Goal: Task Accomplishment & Management: Manage account settings

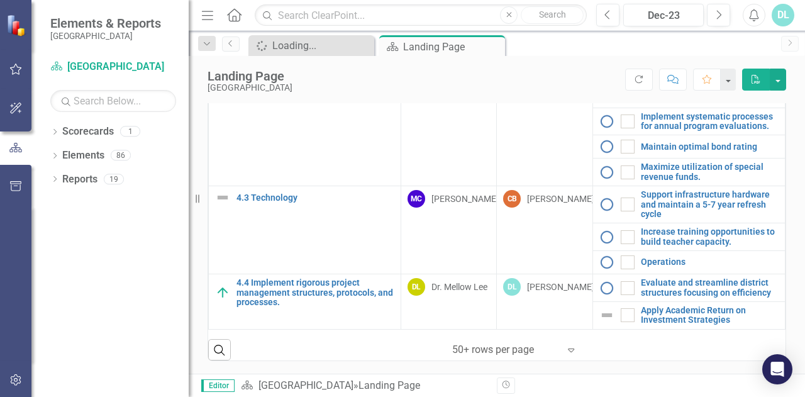
scroll to position [539, 0]
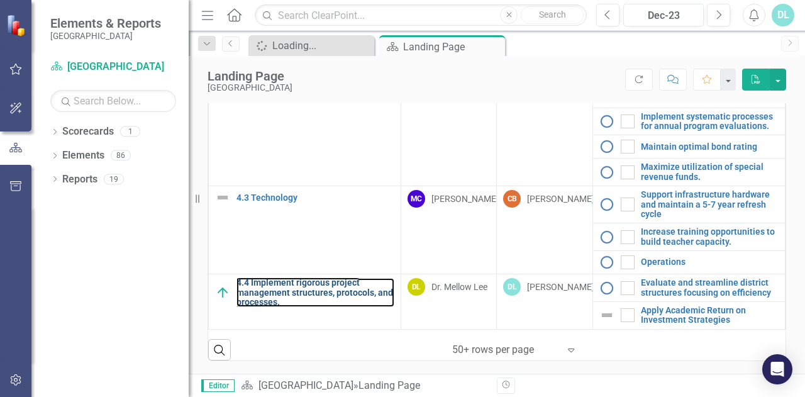
click at [304, 294] on link "4.4 Implement rigorous project management structures, protocols, and processes." at bounding box center [316, 292] width 158 height 29
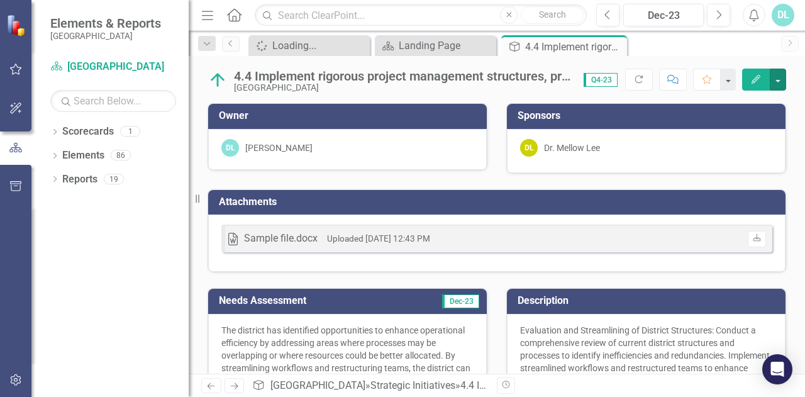
click at [781, 81] on button "button" at bounding box center [778, 80] width 16 height 22
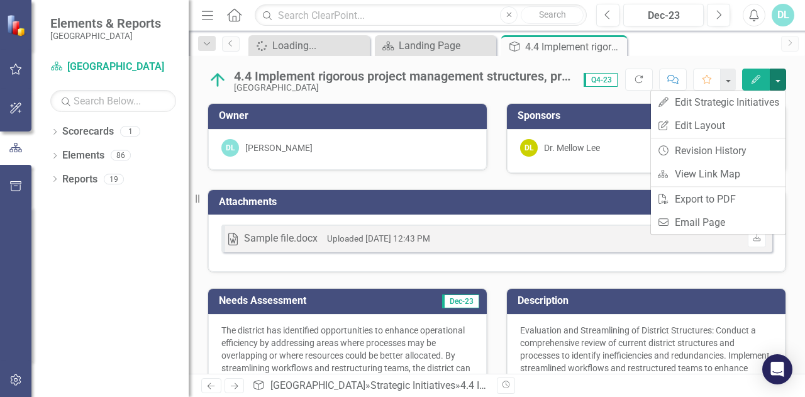
click at [771, 48] on div "Spinner Loading... Close Scorecard Landing Page Close Strategic Initiatives 4.4…" at bounding box center [510, 45] width 529 height 20
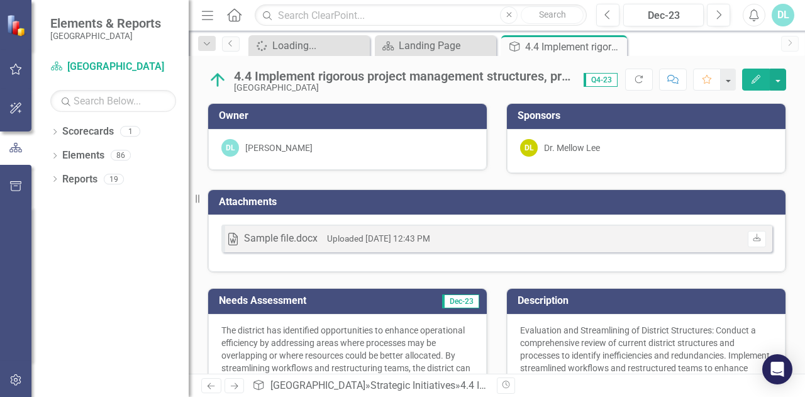
click at [756, 16] on icon "Alerts" at bounding box center [754, 15] width 13 height 13
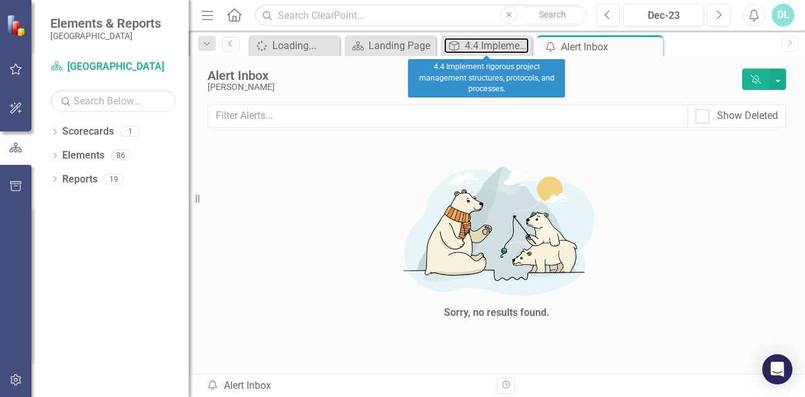
click at [478, 50] on div "4.4 Implement rigorous project management structures, protocols, and processes." at bounding box center [497, 46] width 64 height 16
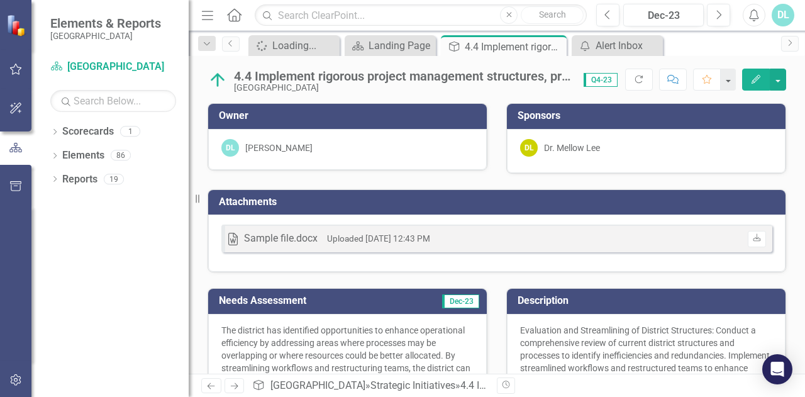
click at [736, 85] on button "button" at bounding box center [728, 80] width 15 height 22
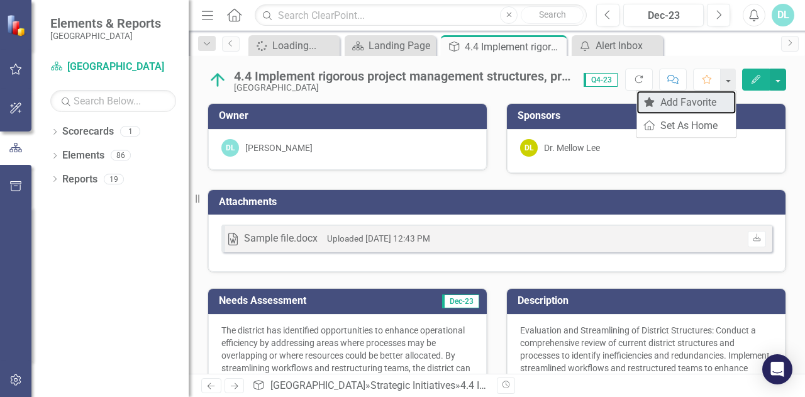
click at [688, 110] on link "Favorite Add Favorite" at bounding box center [686, 102] width 99 height 23
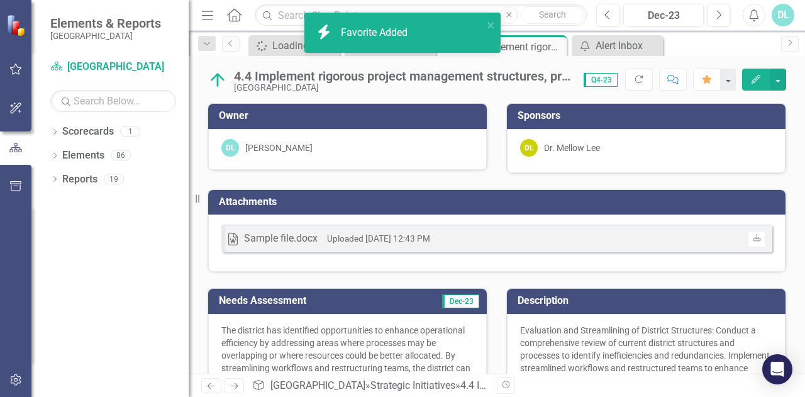
click at [637, 272] on div "Description Evaluation and Streamlining of District Structures: Conduct a compr…" at bounding box center [646, 386] width 299 height 229
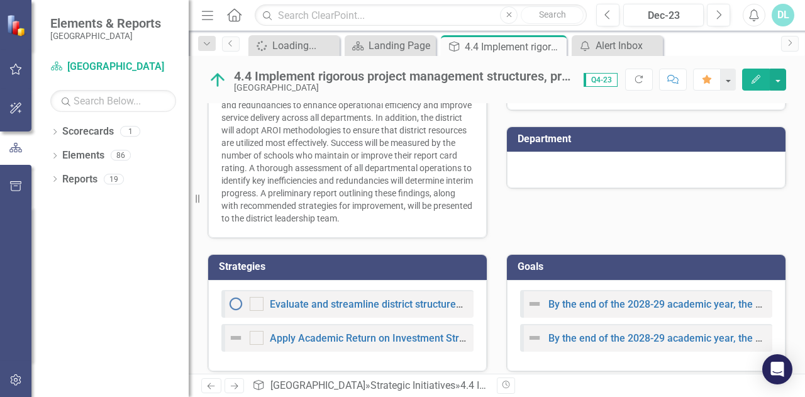
scroll to position [408, 0]
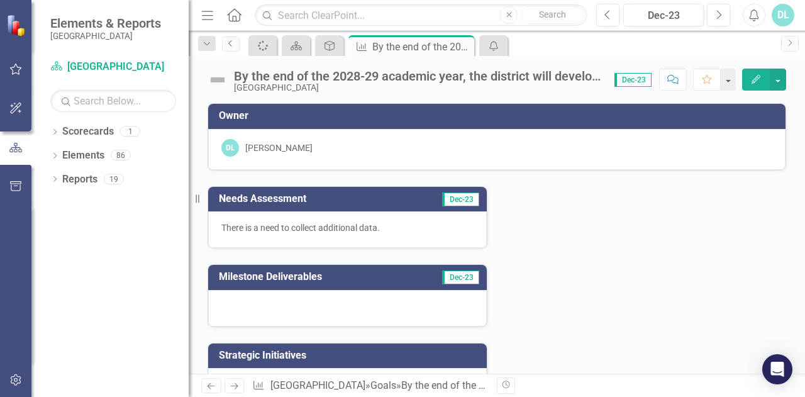
click at [235, 46] on icon "Previous" at bounding box center [231, 44] width 10 height 8
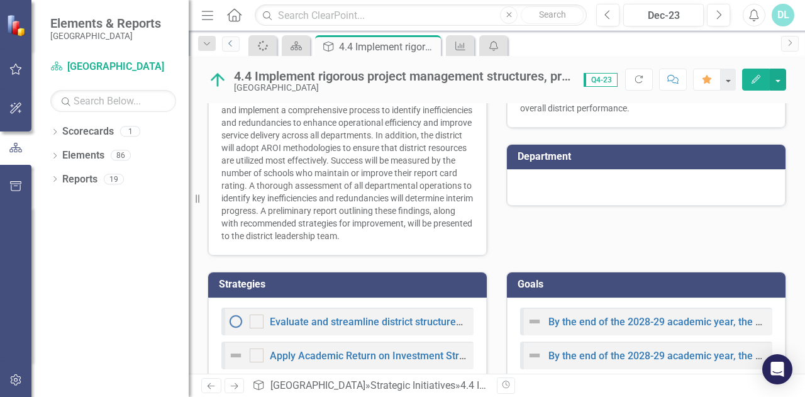
scroll to position [374, 0]
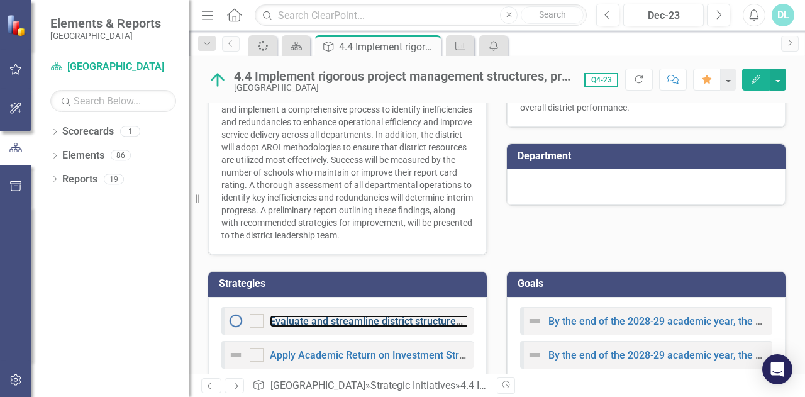
click at [346, 327] on link "Evaluate and streamline district structures focusing on efficiency" at bounding box center [416, 321] width 293 height 12
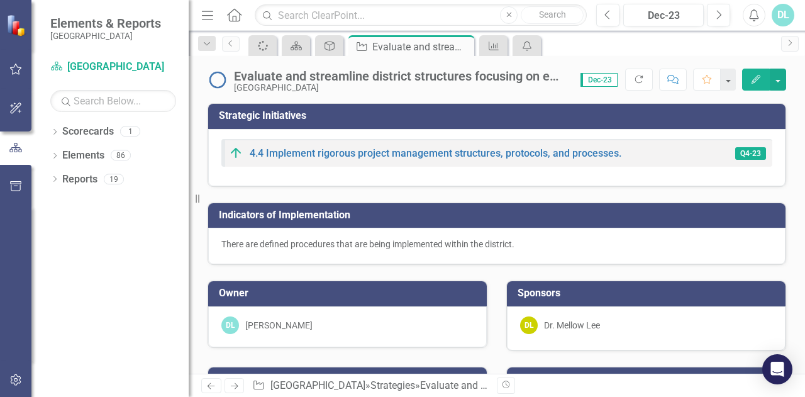
checkbox input "true"
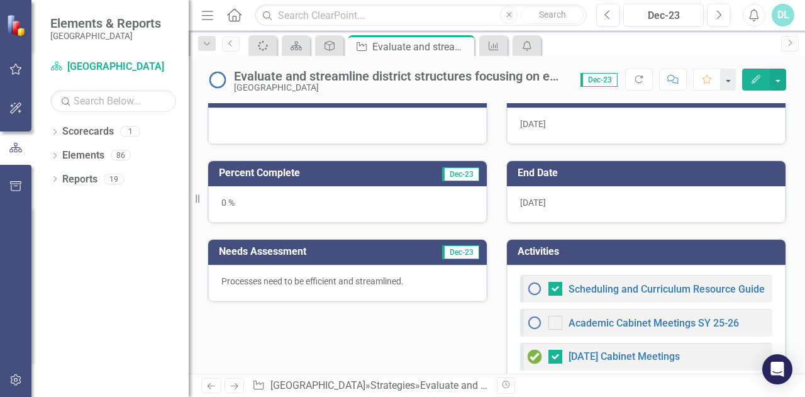
scroll to position [286, 0]
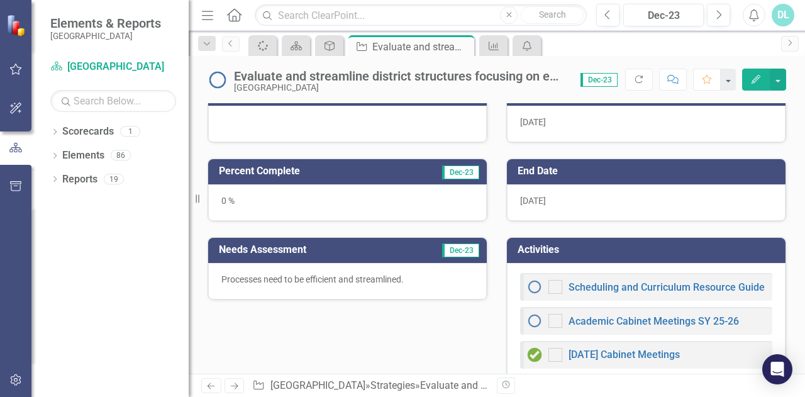
checkbox input "false"
checkbox input "true"
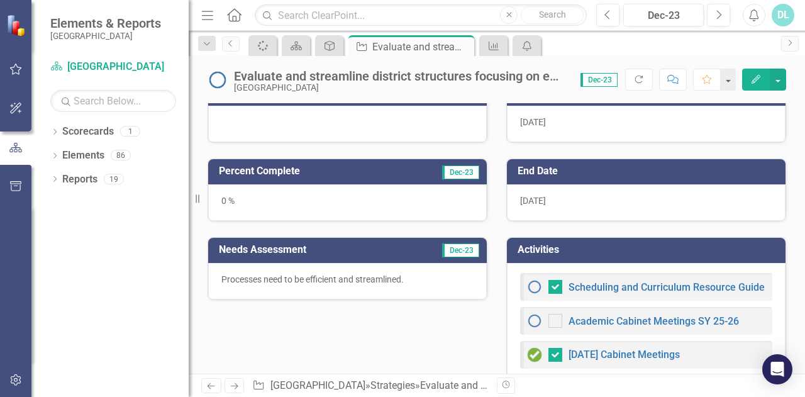
checkbox input "true"
checkbox input "false"
checkbox input "true"
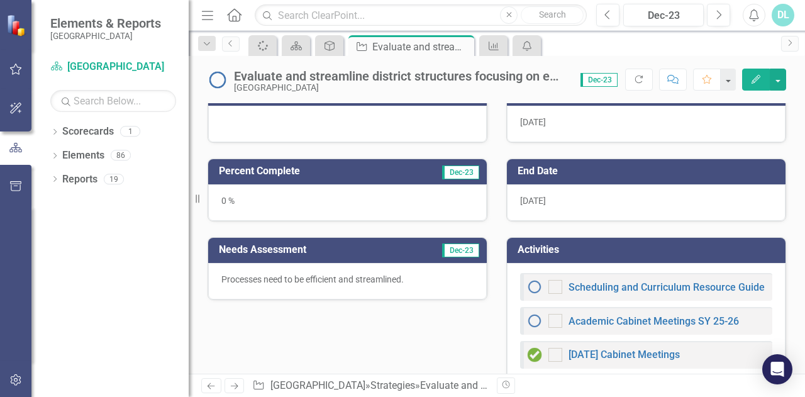
checkbox input "true"
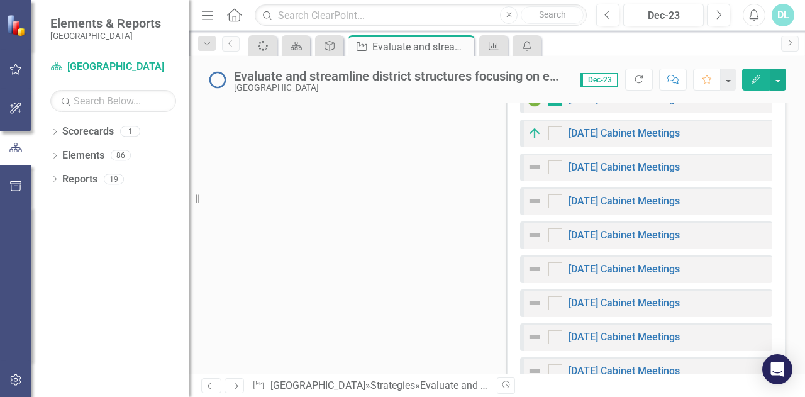
scroll to position [547, 0]
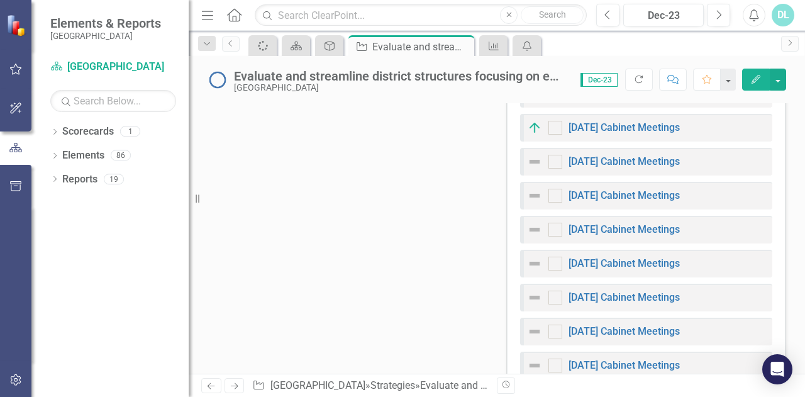
drag, startPoint x: 196, startPoint y: 204, endPoint x: 130, endPoint y: 216, distance: 67.0
click at [130, 216] on div "Elements & Reports Beaufort County School District Scorecard Beaufort County Sc…" at bounding box center [94, 198] width 189 height 397
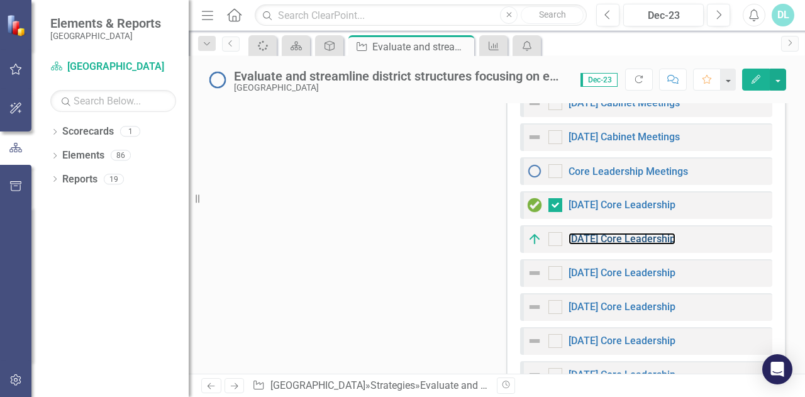
click at [613, 235] on link "[DATE] Core Leadership" at bounding box center [622, 239] width 107 height 12
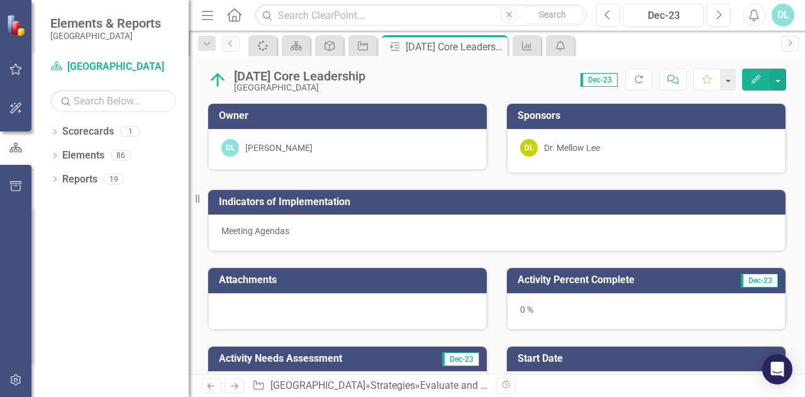
click at [215, 84] on img at bounding box center [218, 80] width 20 height 20
click at [234, 50] on link "Previous" at bounding box center [231, 43] width 18 height 15
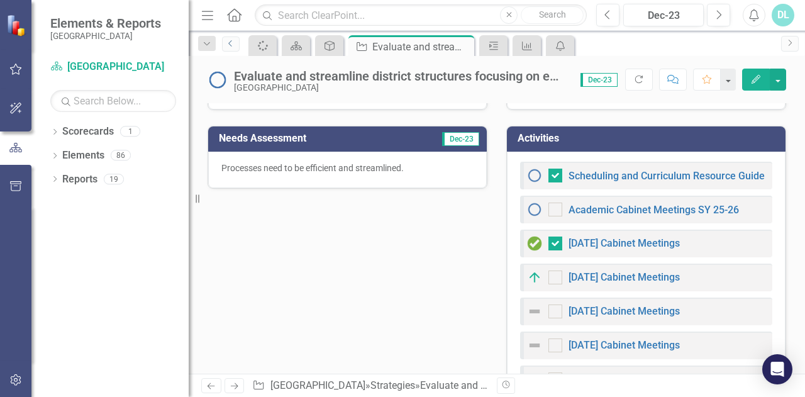
scroll to position [398, 0]
click at [637, 240] on link "[DATE] Cabinet Meetings" at bounding box center [624, 243] width 111 height 12
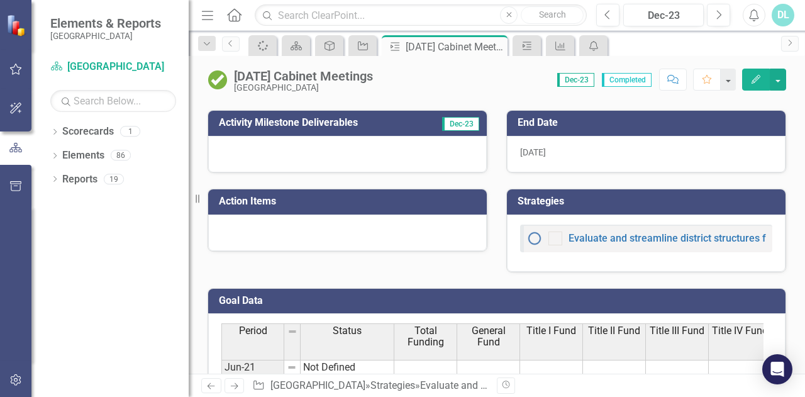
scroll to position [313, 0]
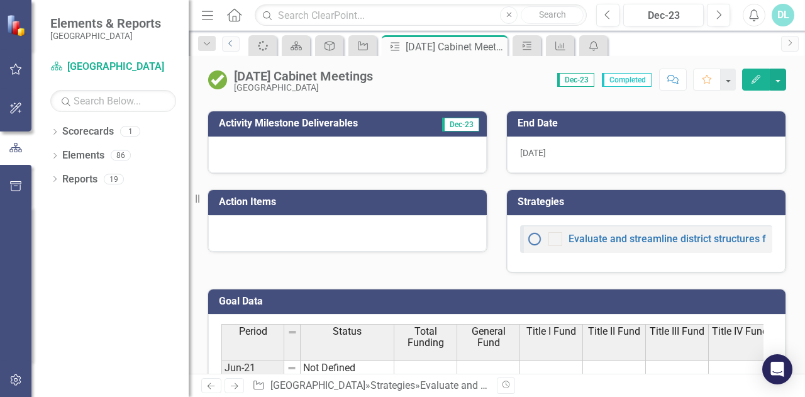
click at [230, 48] on link "Previous" at bounding box center [231, 43] width 18 height 15
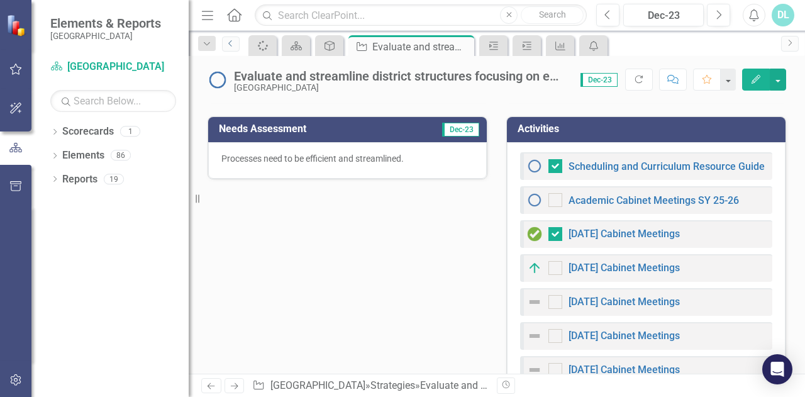
scroll to position [406, 0]
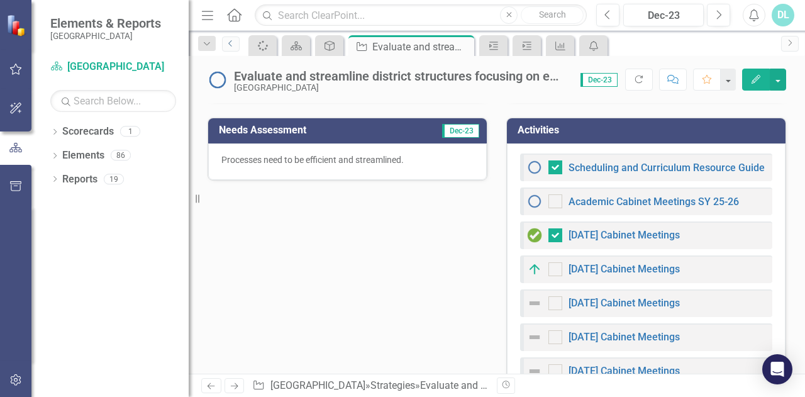
checkbox input "false"
checkbox input "true"
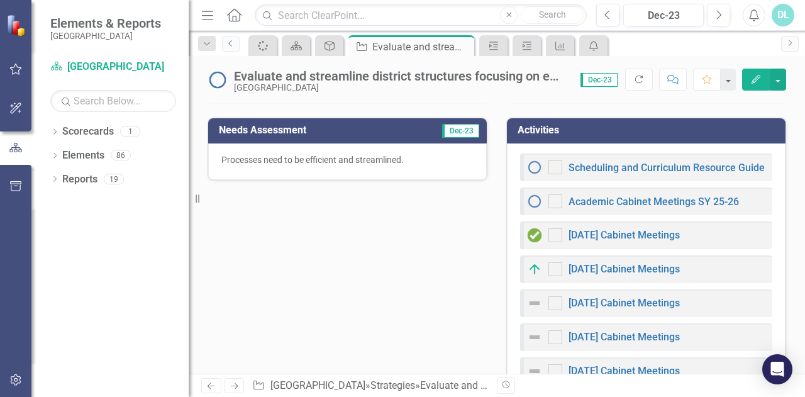
checkbox input "true"
checkbox input "false"
checkbox input "true"
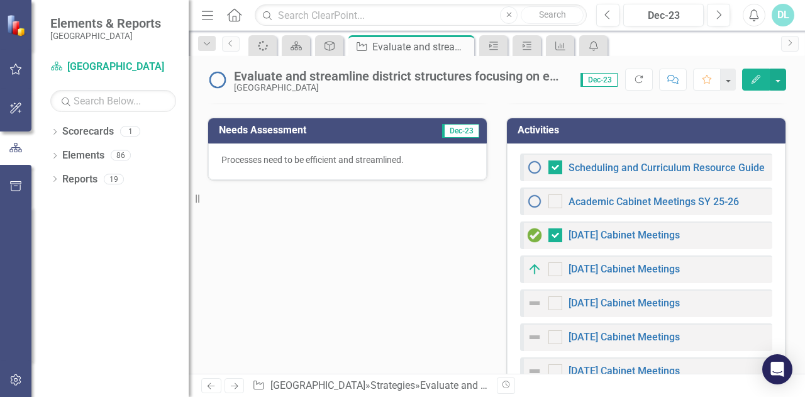
checkbox input "true"
checkbox input "false"
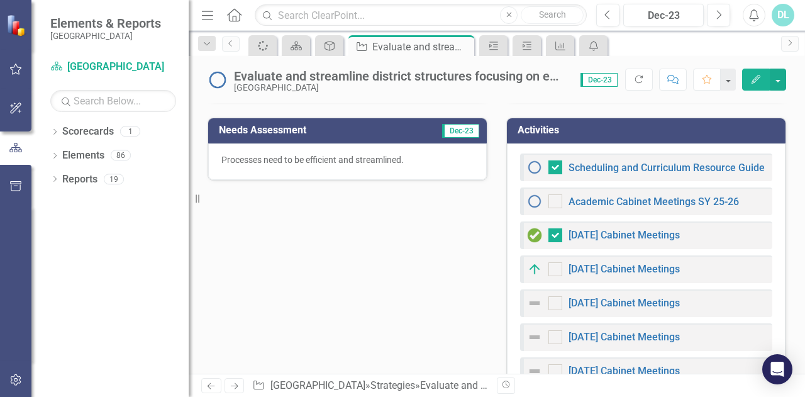
checkbox input "true"
click at [605, 232] on link "[DATE] Cabinet Meetings" at bounding box center [624, 235] width 111 height 12
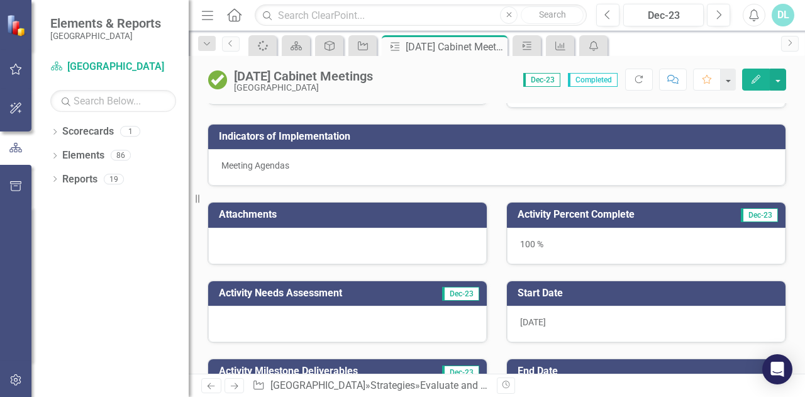
click at [488, 250] on div "Attachments" at bounding box center [347, 225] width 299 height 79
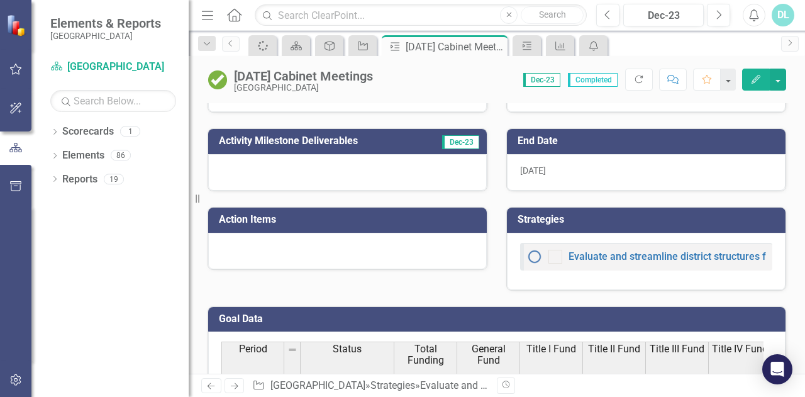
scroll to position [296, 0]
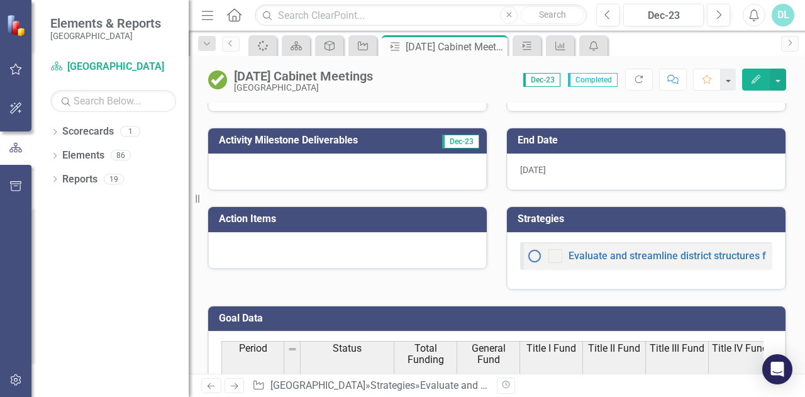
click at [779, 267] on div "Strategies Evaluate and streamline district structures focusing on efficiency" at bounding box center [646, 240] width 299 height 99
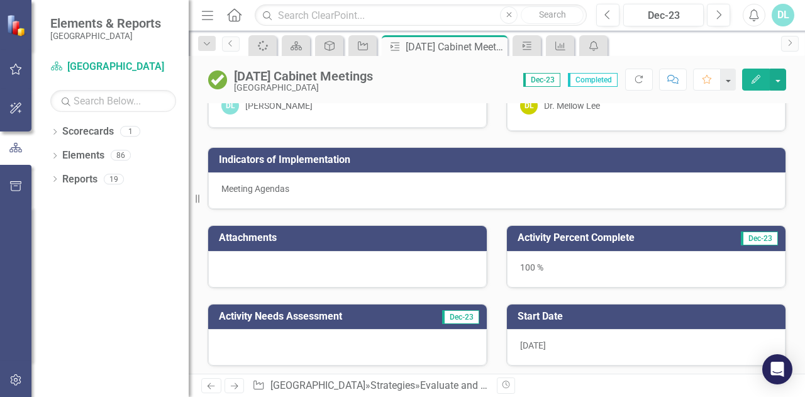
scroll to position [39, 0]
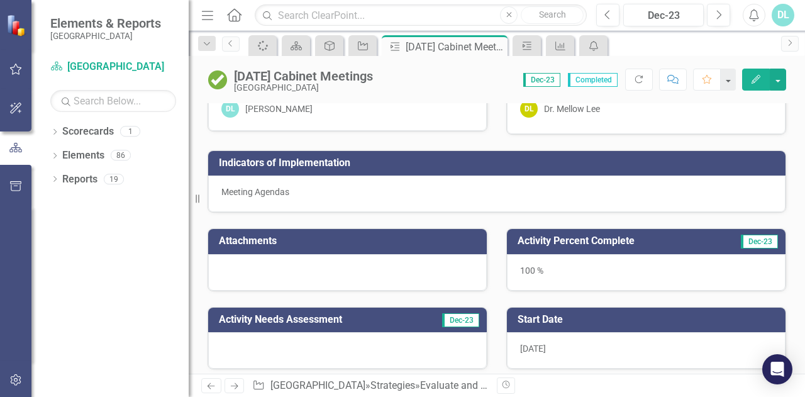
click at [366, 250] on td "Attachments" at bounding box center [350, 242] width 262 height 21
click at [361, 266] on div at bounding box center [347, 272] width 279 height 36
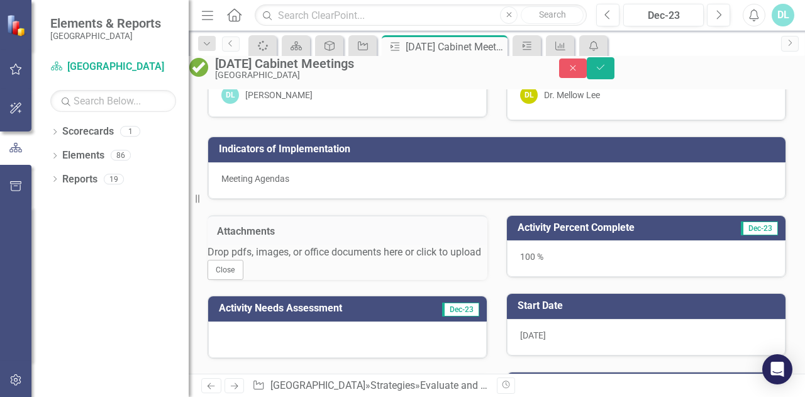
click at [376, 260] on div "Drop pdfs, images, or office documents here or click to upload" at bounding box center [348, 252] width 280 height 14
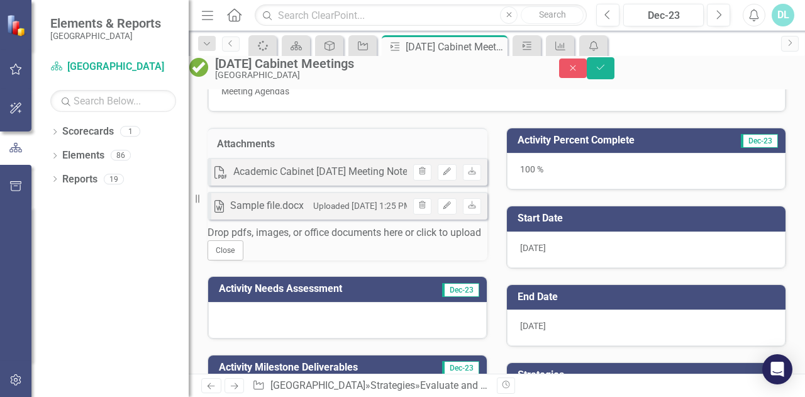
scroll to position [127, 0]
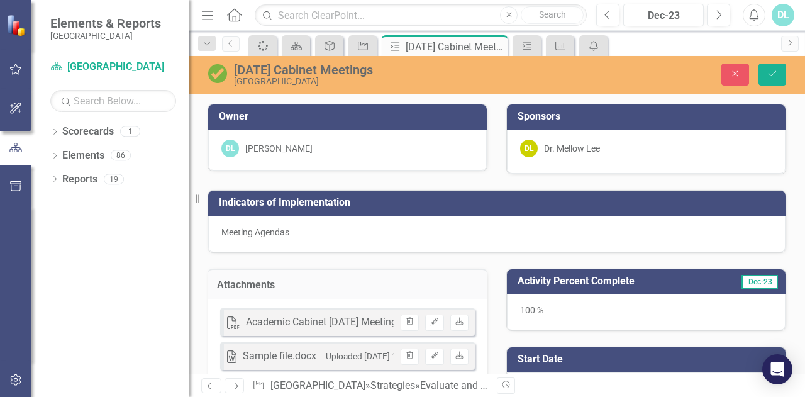
scroll to position [127, 0]
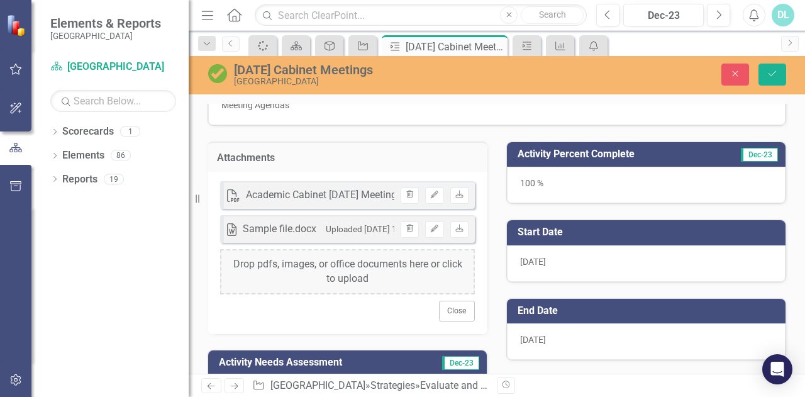
click at [335, 222] on div "Uploaded [DATE] 1:25 PM" at bounding box center [375, 229] width 98 height 14
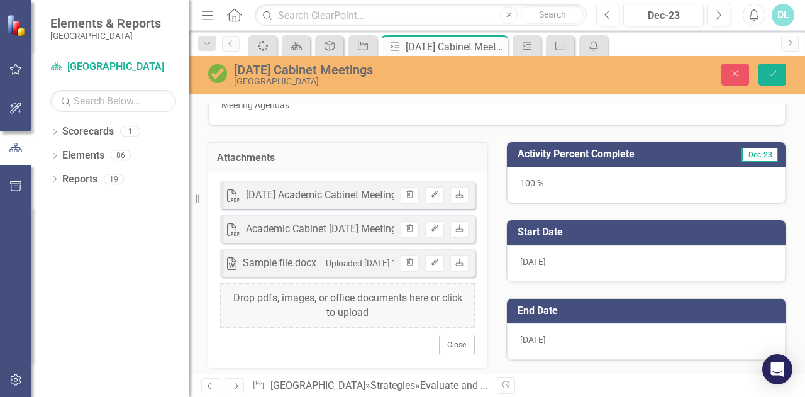
click at [408, 261] on icon "Trash" at bounding box center [409, 263] width 9 height 8
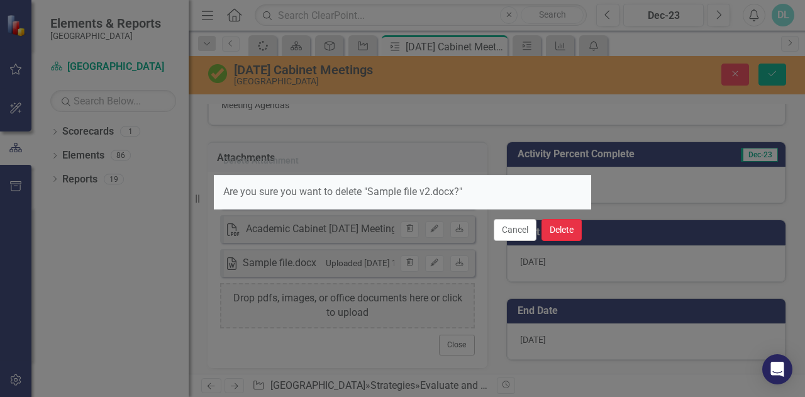
click at [566, 225] on button "Delete" at bounding box center [562, 230] width 40 height 22
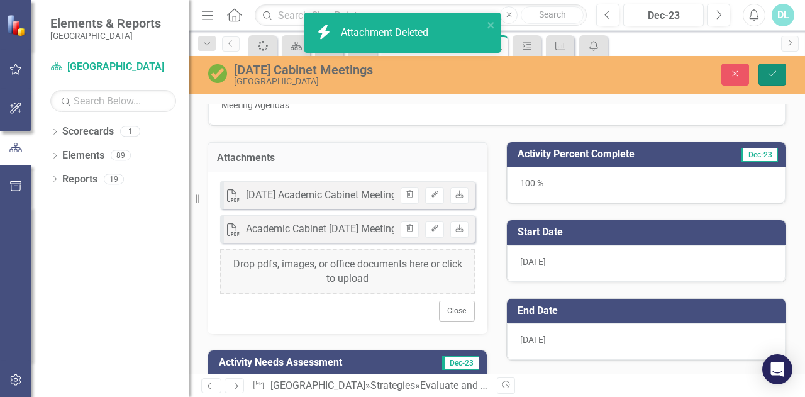
click at [771, 73] on icon "Save" at bounding box center [772, 73] width 11 height 9
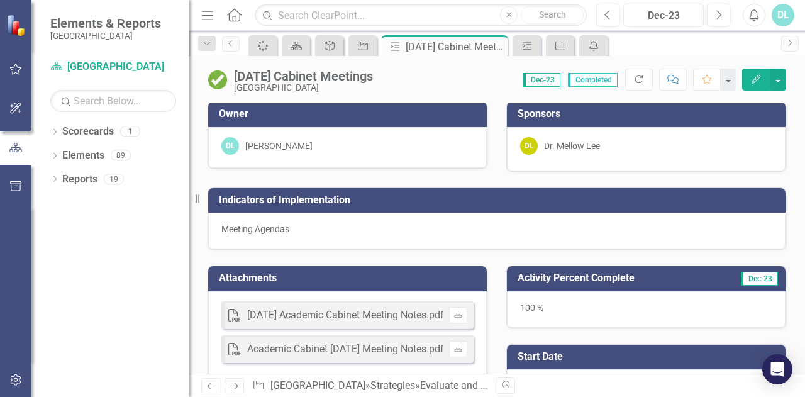
scroll to position [0, 0]
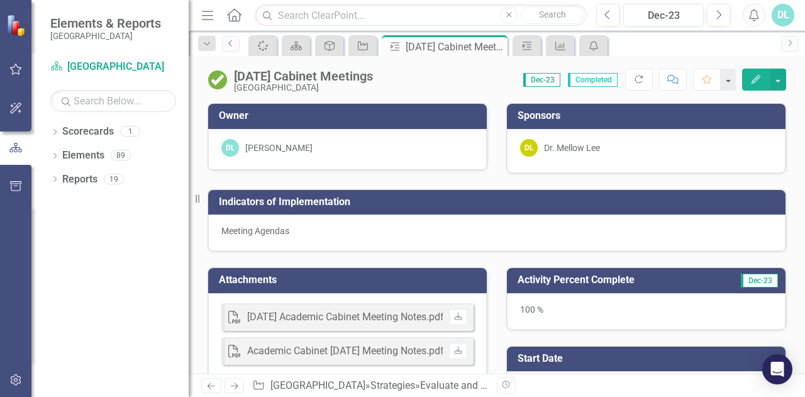
click at [232, 47] on link "Previous" at bounding box center [231, 43] width 18 height 15
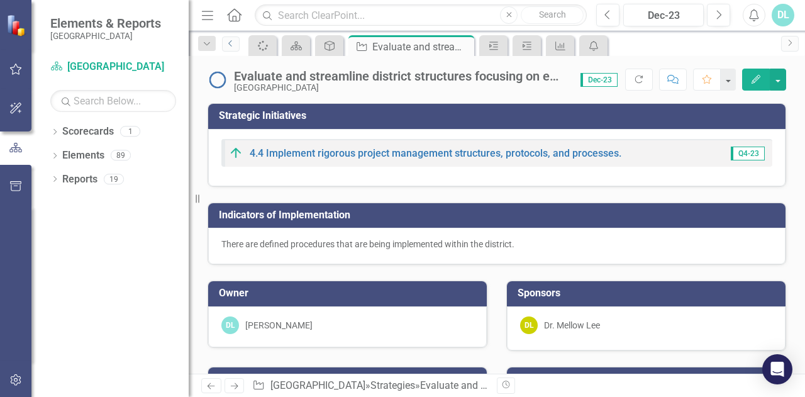
checkbox input "false"
checkbox input "true"
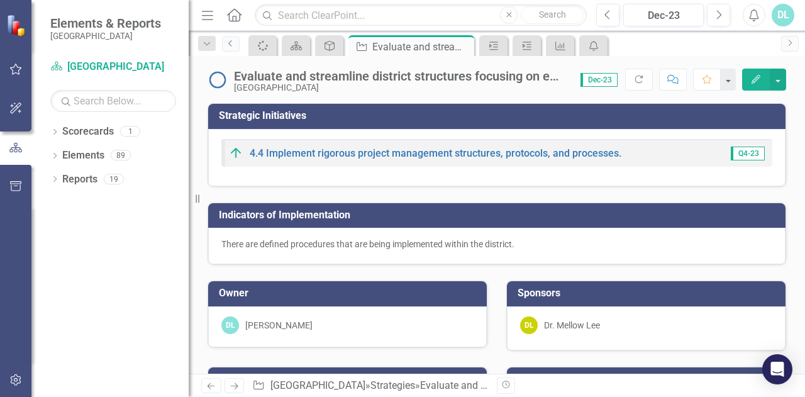
checkbox input "true"
click at [232, 43] on icon "Previous" at bounding box center [231, 44] width 10 height 8
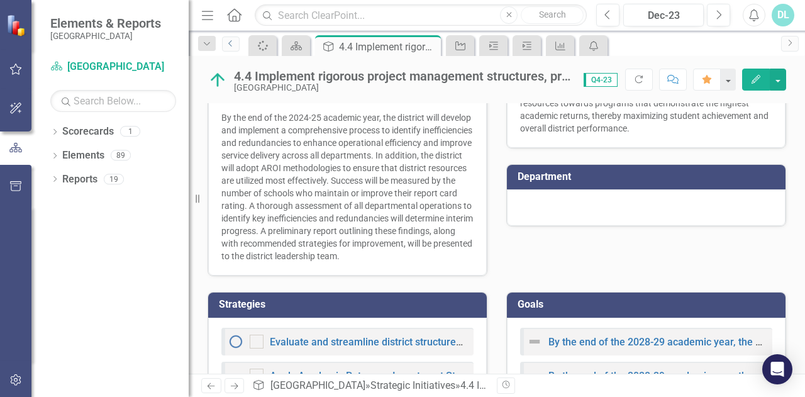
scroll to position [408, 0]
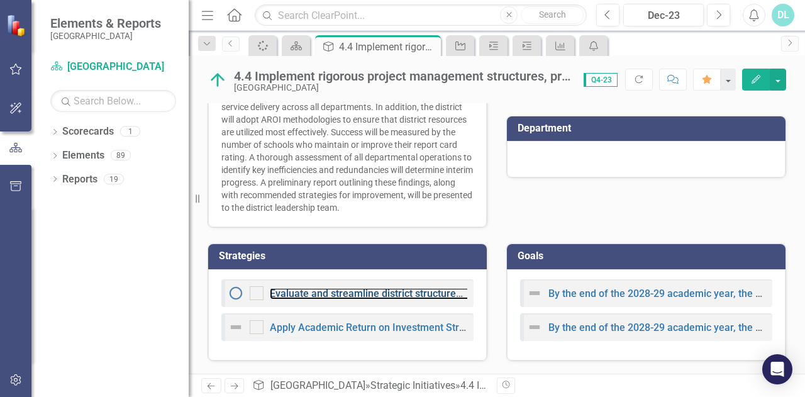
click at [422, 295] on link "Evaluate and streamline district structures focusing on efficiency" at bounding box center [416, 294] width 293 height 12
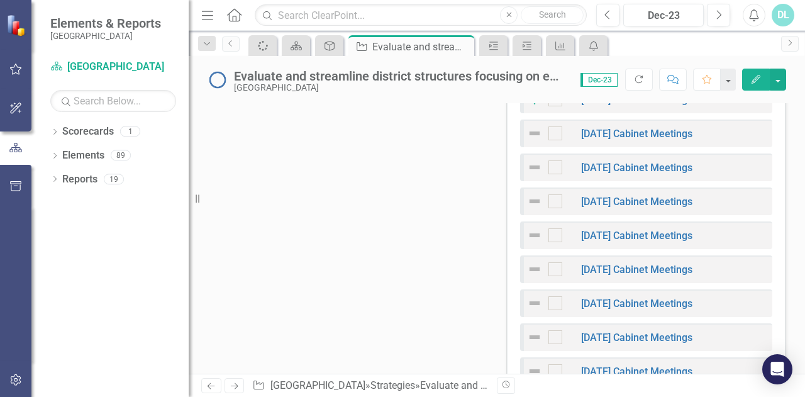
scroll to position [744, 0]
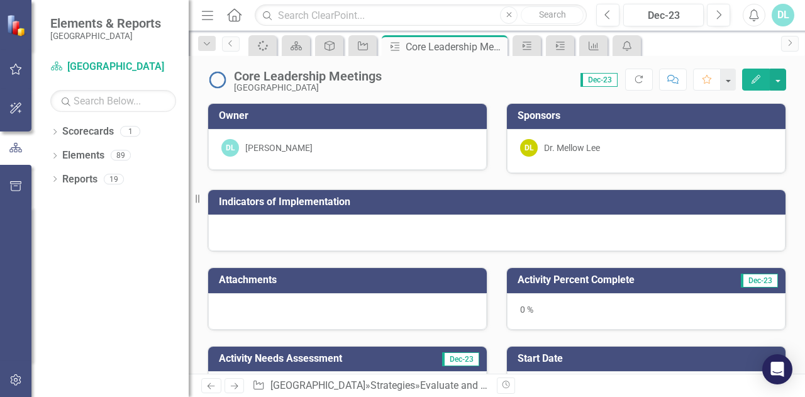
click at [68, 284] on div "Dropdown Scorecards 1 [GEOGRAPHIC_DATA] District Dropdown Elements 89 Dropdown …" at bounding box center [109, 259] width 157 height 276
click at [211, 45] on icon "Dropdown" at bounding box center [206, 44] width 11 height 9
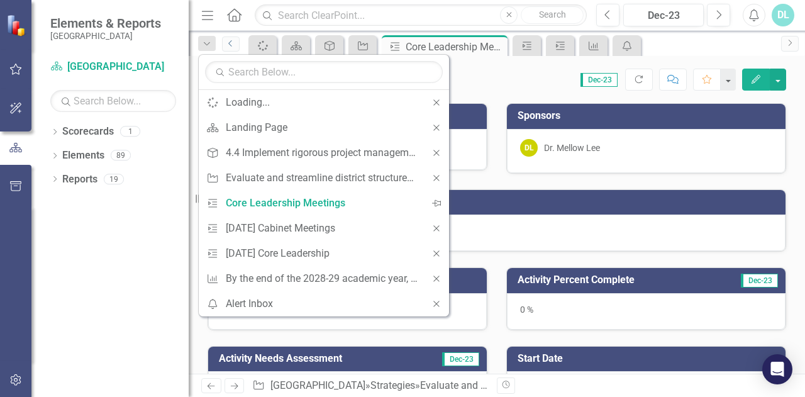
click at [233, 43] on icon "Previous" at bounding box center [231, 44] width 10 height 8
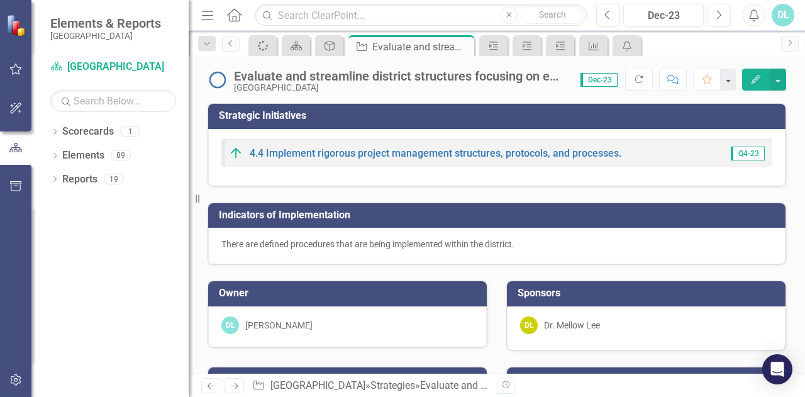
checkbox input "false"
checkbox input "true"
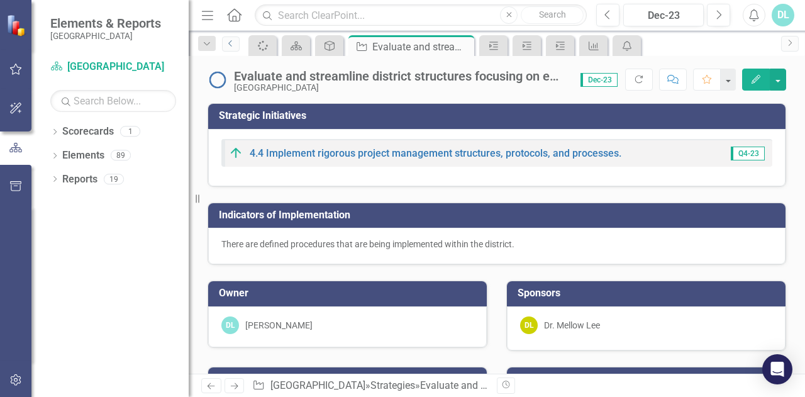
checkbox input "true"
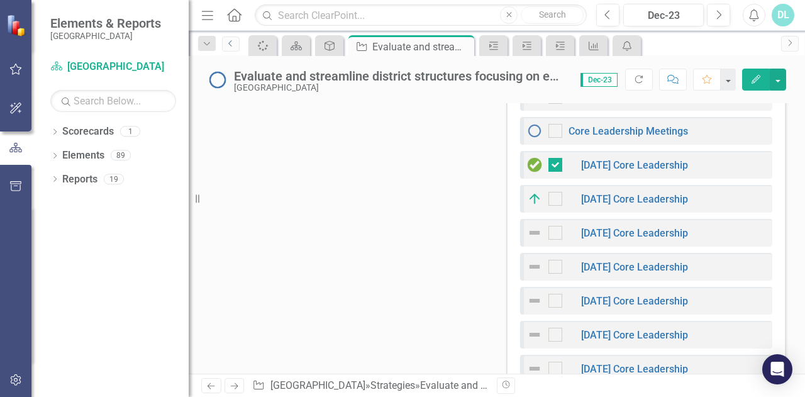
scroll to position [886, 0]
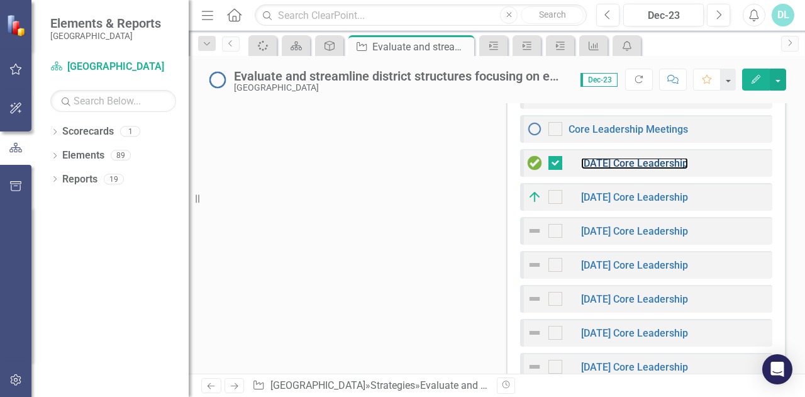
click at [615, 157] on link "[DATE] Core Leadership" at bounding box center [634, 163] width 107 height 12
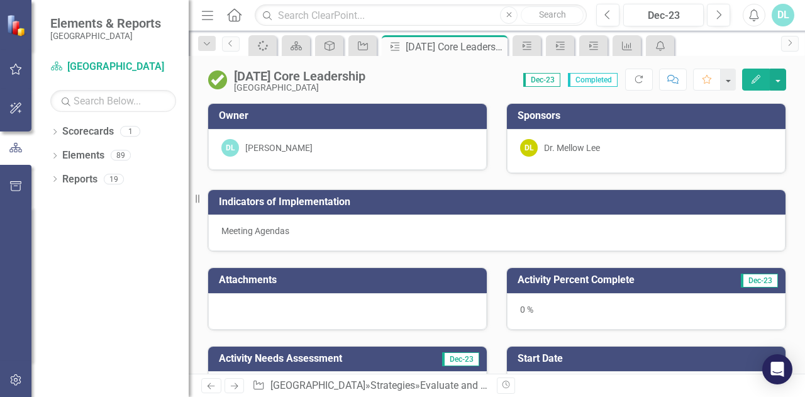
click at [218, 42] on div "Dropdown Search Spinner Loading... Close Scorecard Landing Page Close Strategic…" at bounding box center [207, 43] width 30 height 14
click at [209, 47] on icon "Dropdown" at bounding box center [206, 44] width 11 height 9
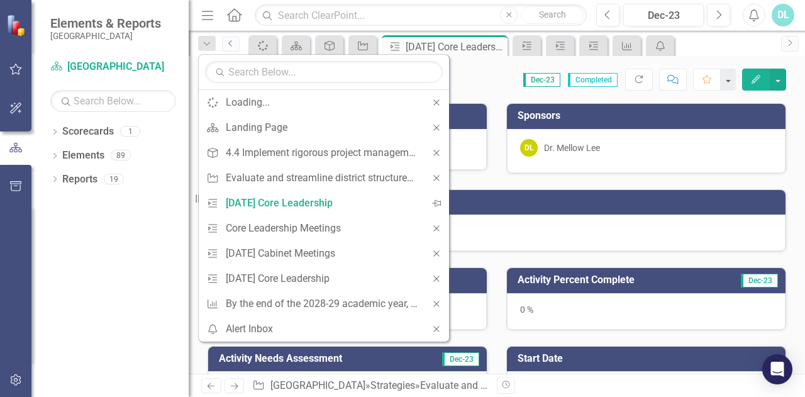
click at [233, 45] on icon "Previous" at bounding box center [231, 44] width 10 height 8
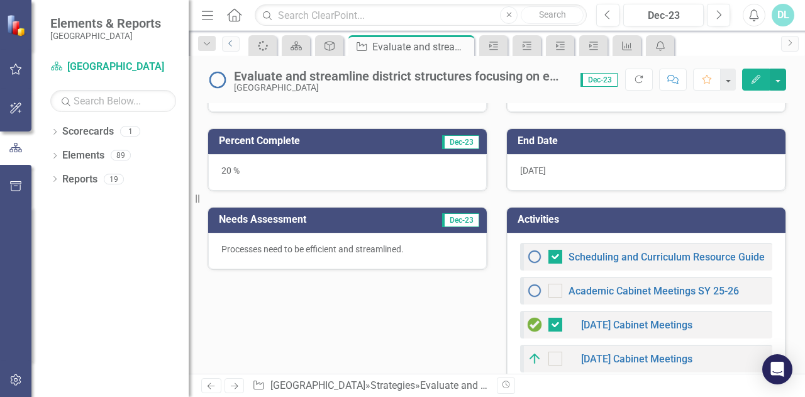
scroll to position [502, 0]
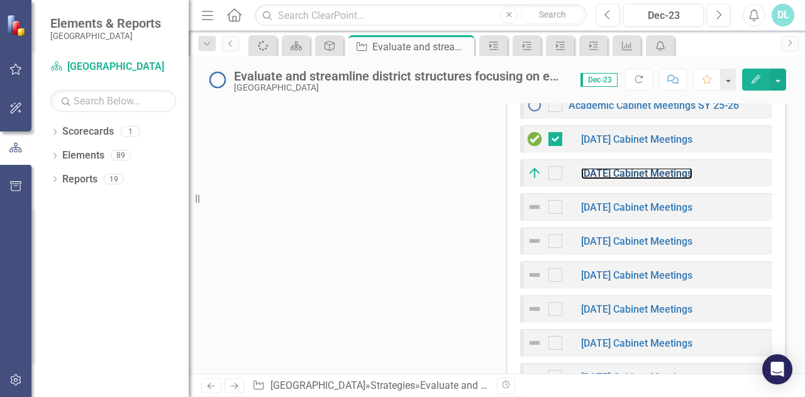
click at [607, 171] on link "[DATE] Cabinet Meetings" at bounding box center [636, 173] width 111 height 12
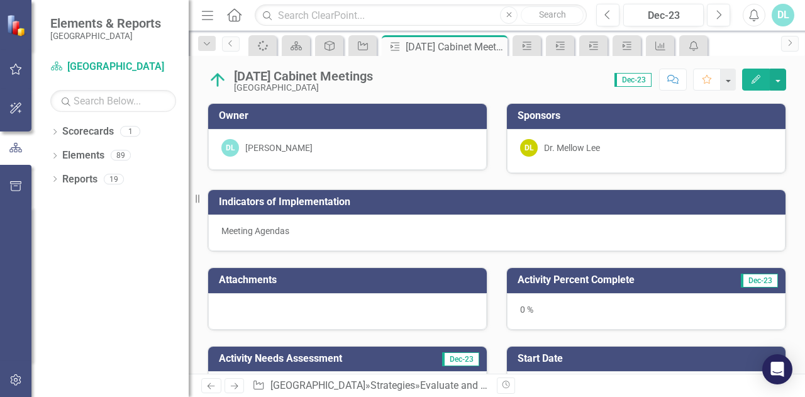
click at [208, 46] on icon "Dropdown" at bounding box center [206, 44] width 11 height 9
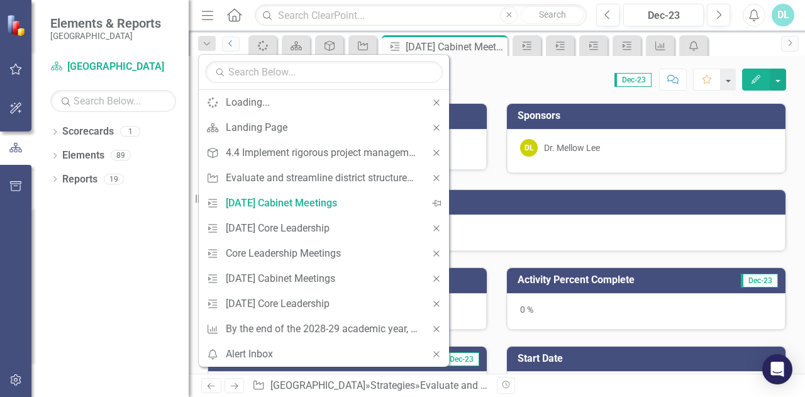
click at [224, 46] on link "Previous" at bounding box center [231, 43] width 18 height 15
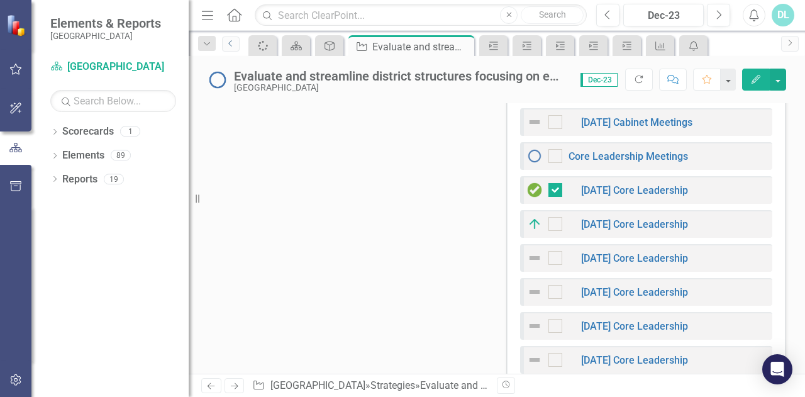
scroll to position [858, 0]
click at [615, 219] on link "[DATE] Core Leadership" at bounding box center [634, 225] width 107 height 12
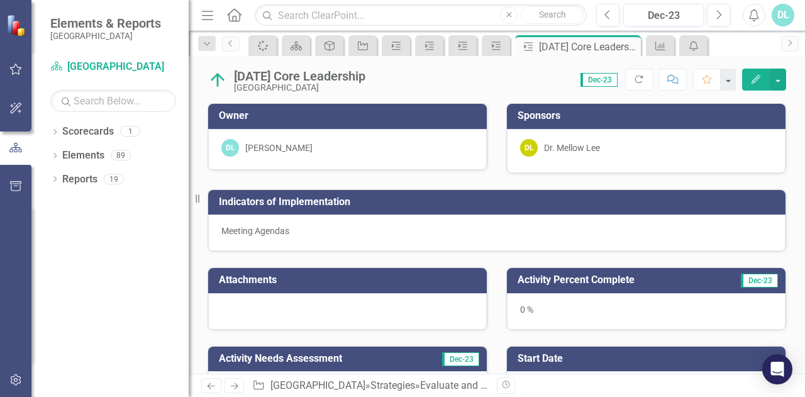
click at [316, 280] on h3 "Attachments" at bounding box center [350, 279] width 262 height 11
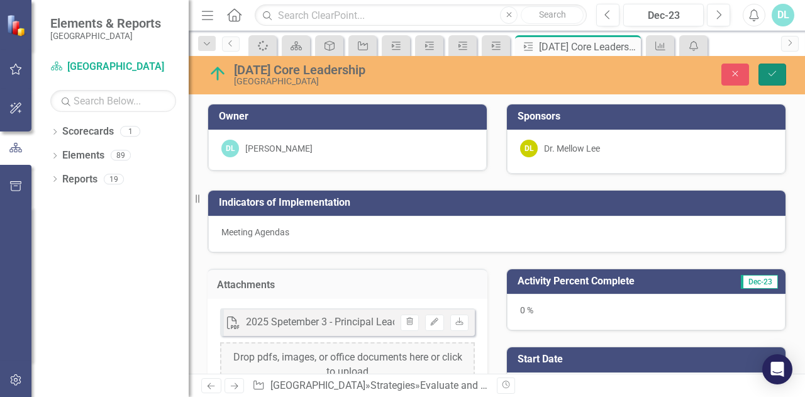
click at [776, 71] on icon "Save" at bounding box center [772, 73] width 11 height 9
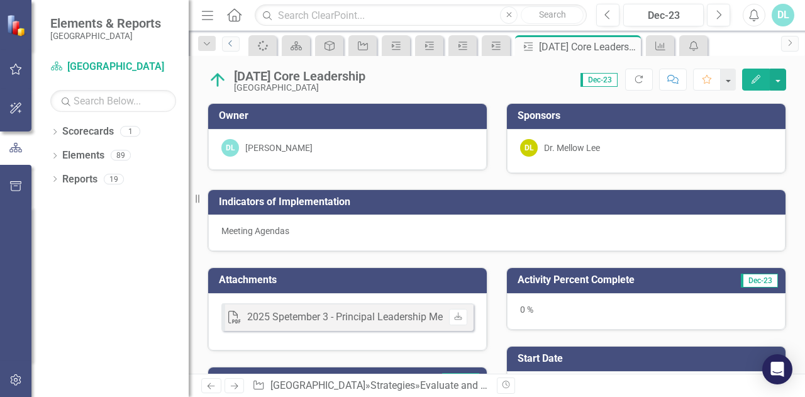
click at [228, 43] on icon "Previous" at bounding box center [231, 44] width 10 height 8
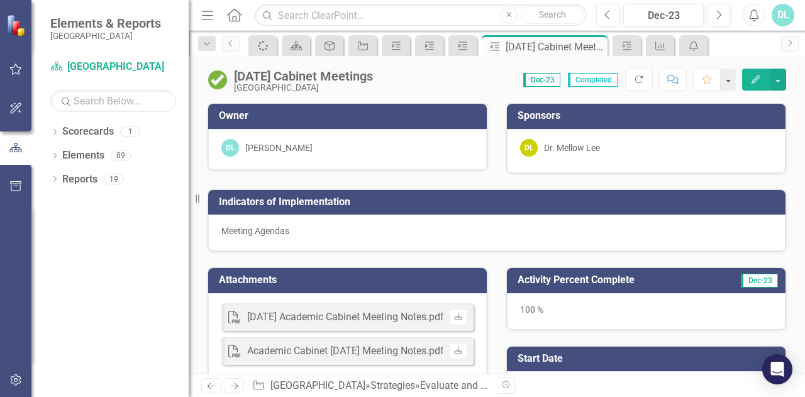
click at [211, 42] on icon "Dropdown" at bounding box center [206, 44] width 11 height 9
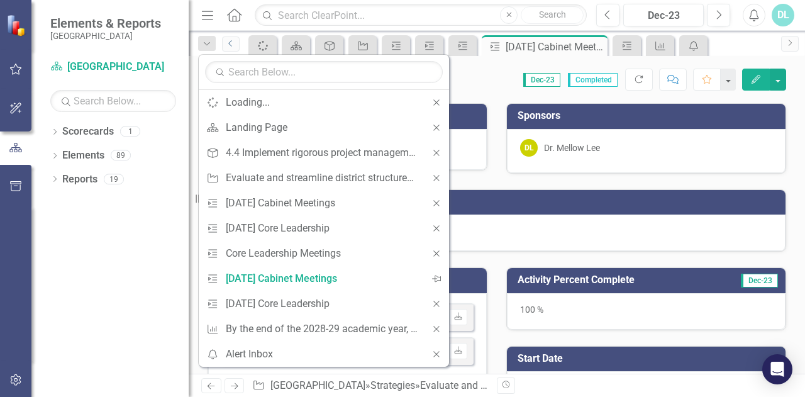
click at [238, 43] on link "Previous" at bounding box center [231, 43] width 18 height 15
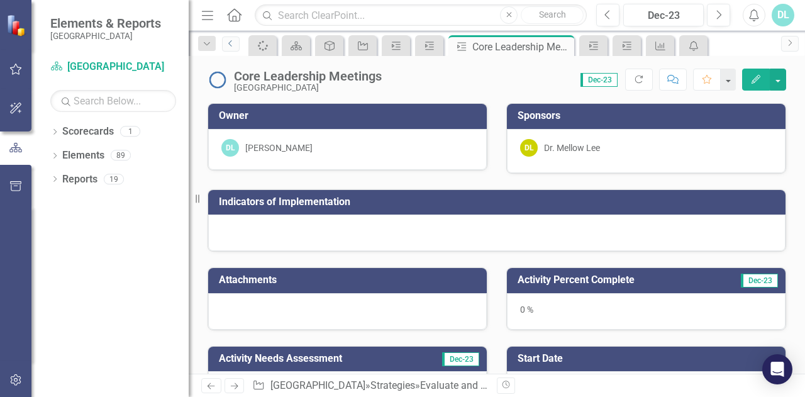
click at [237, 42] on link "Previous" at bounding box center [231, 43] width 18 height 15
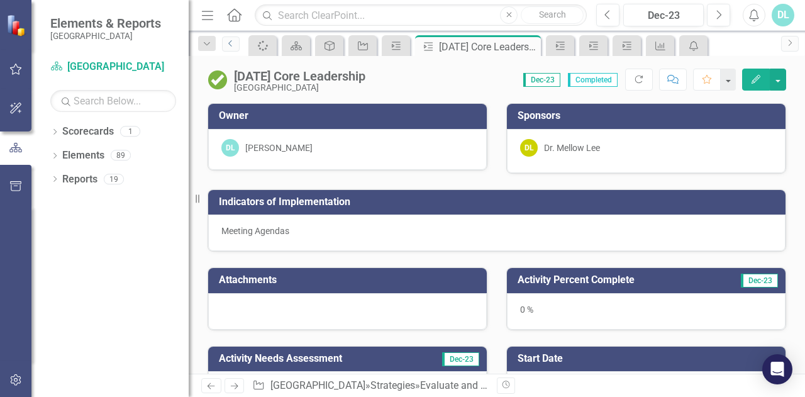
click at [234, 38] on link "Previous" at bounding box center [231, 43] width 18 height 15
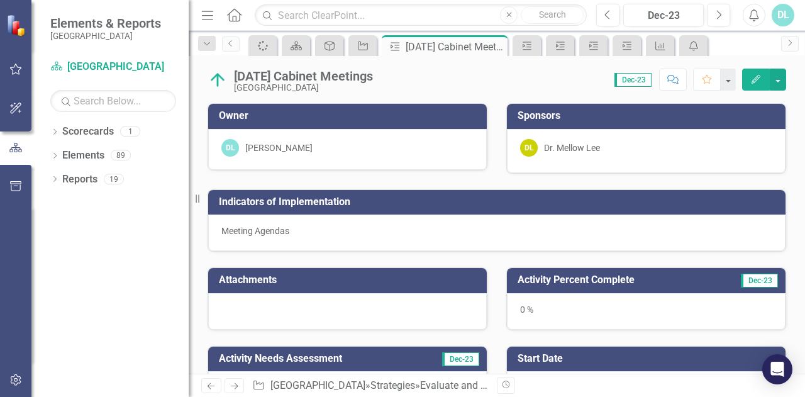
click at [216, 82] on img at bounding box center [218, 80] width 20 height 20
click at [234, 44] on icon "Previous" at bounding box center [231, 44] width 10 height 8
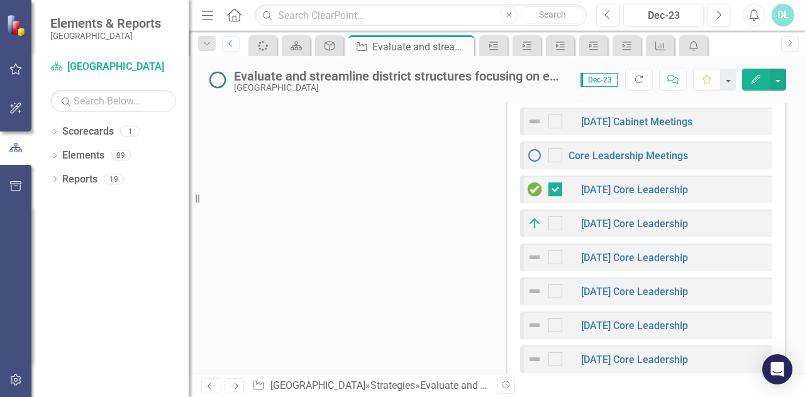
scroll to position [860, 0]
click at [652, 184] on link "[DATE] Core Leadership" at bounding box center [634, 189] width 107 height 12
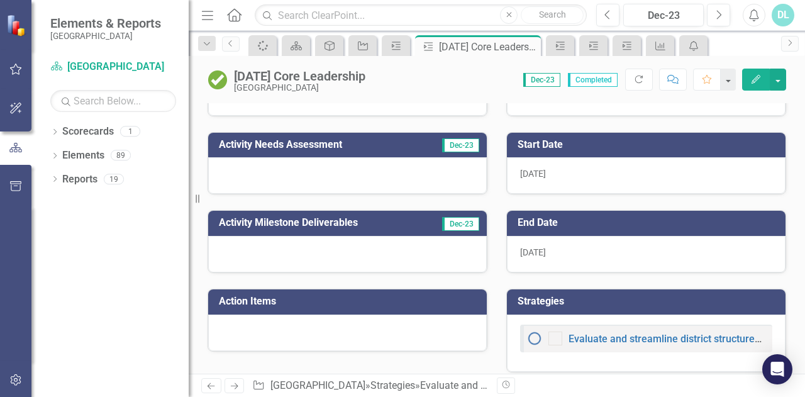
scroll to position [215, 0]
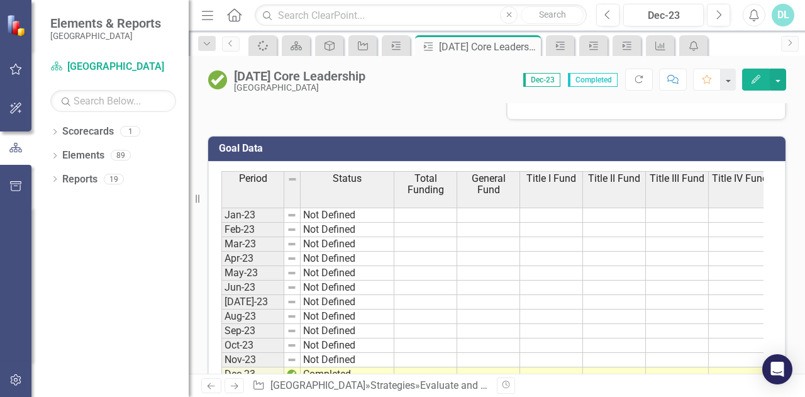
scroll to position [467, 0]
click at [229, 42] on icon at bounding box center [229, 43] width 3 height 6
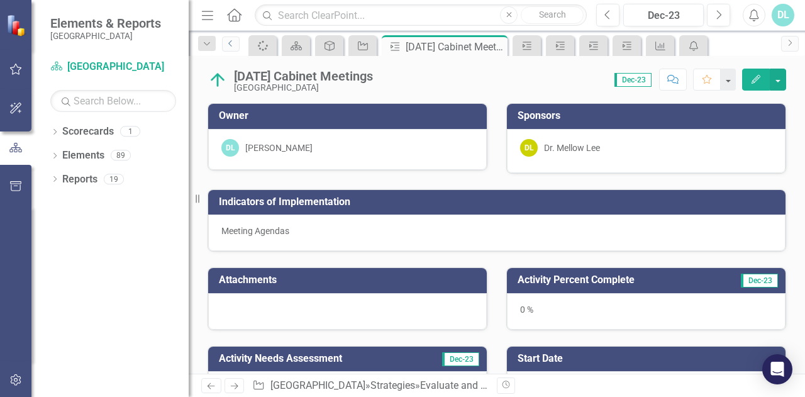
click at [238, 43] on link "Previous" at bounding box center [231, 43] width 18 height 15
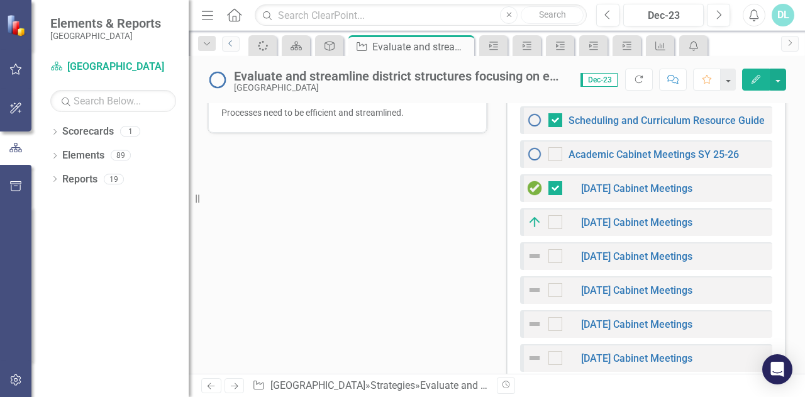
scroll to position [454, 0]
click at [628, 182] on link "[DATE] Cabinet Meetings" at bounding box center [636, 188] width 111 height 12
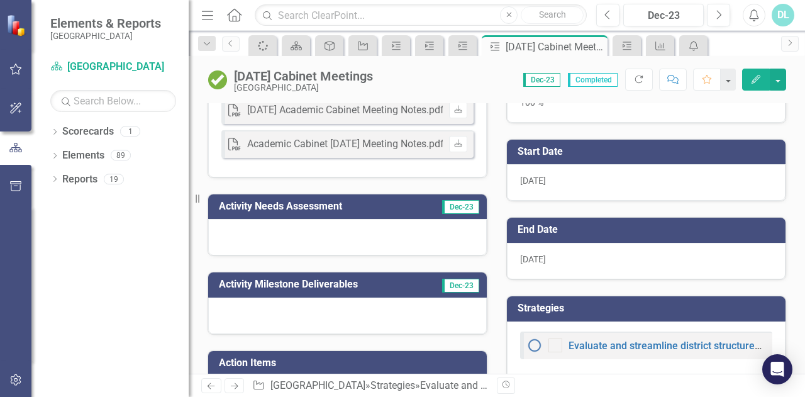
scroll to position [208, 0]
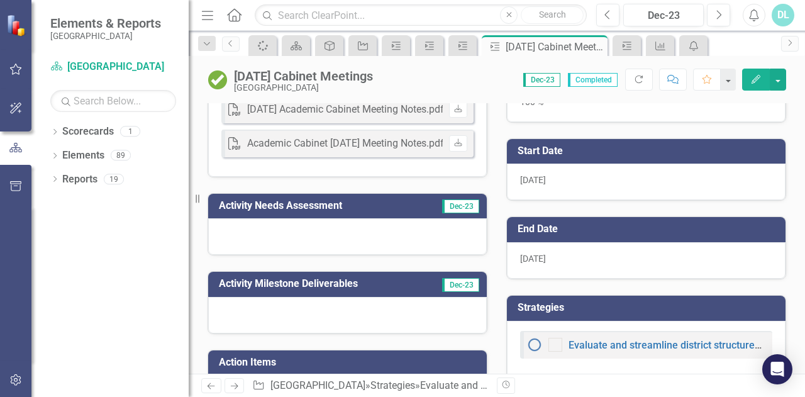
click at [326, 249] on div at bounding box center [347, 236] width 279 height 36
click at [752, 76] on icon "Edit" at bounding box center [756, 79] width 11 height 9
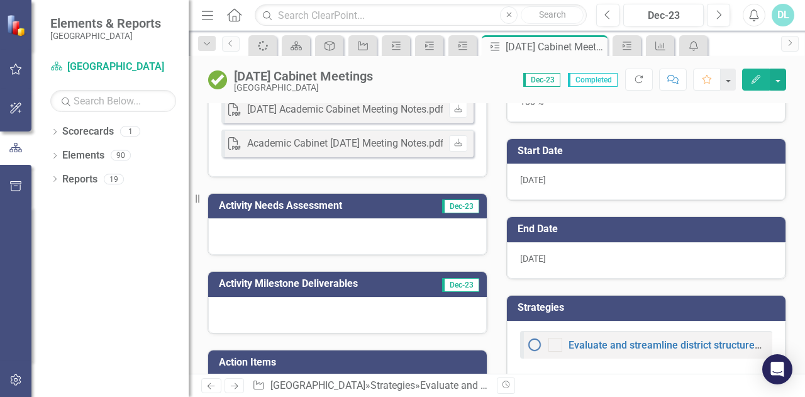
click at [754, 79] on icon "Edit" at bounding box center [756, 79] width 11 height 9
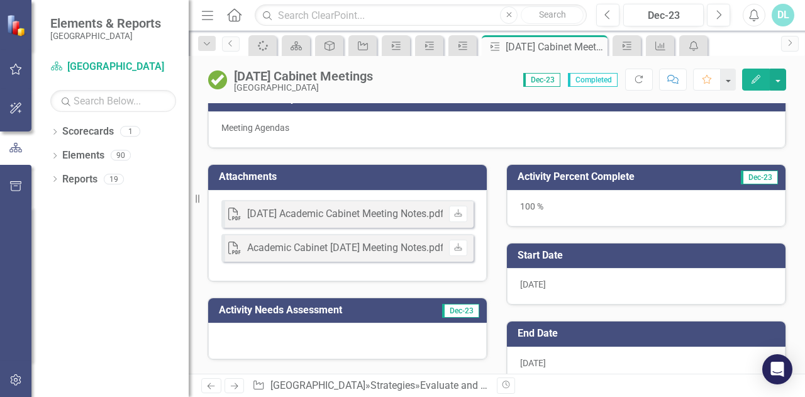
scroll to position [103, 0]
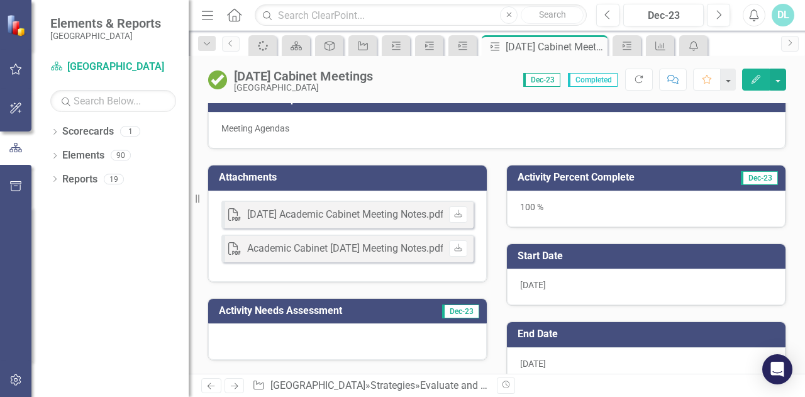
click at [344, 172] on h3 "Attachments" at bounding box center [350, 177] width 262 height 11
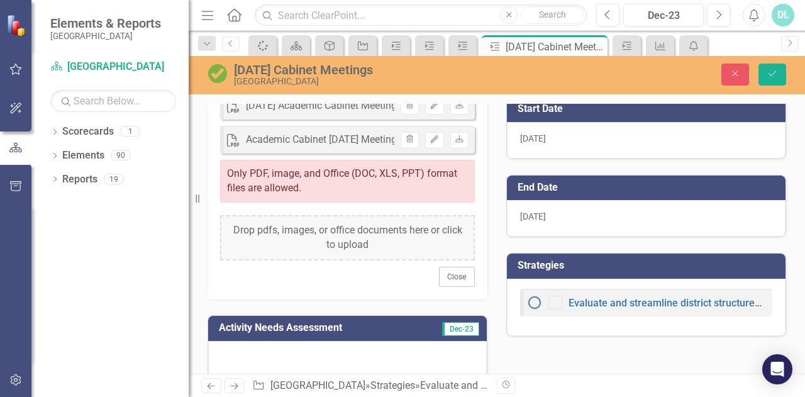
scroll to position [251, 0]
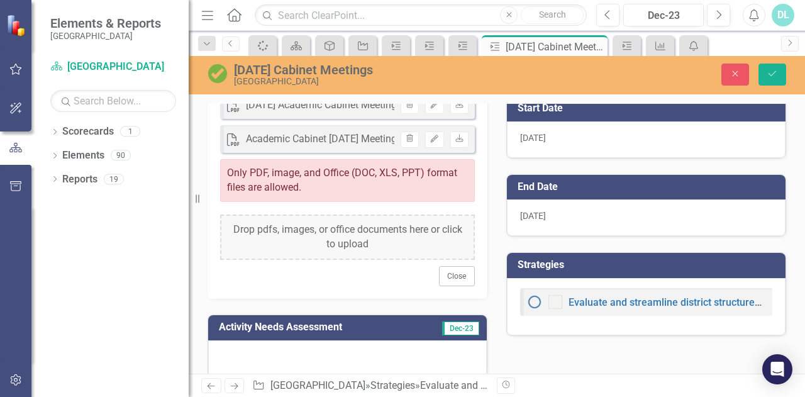
click at [341, 288] on div "Word Agenda Academic Cabinet Aug 11.docx Uploaded Sep 15, 2025 1:57 PM Trash Ed…" at bounding box center [348, 173] width 280 height 251
click at [769, 82] on button "Save" at bounding box center [773, 75] width 28 height 22
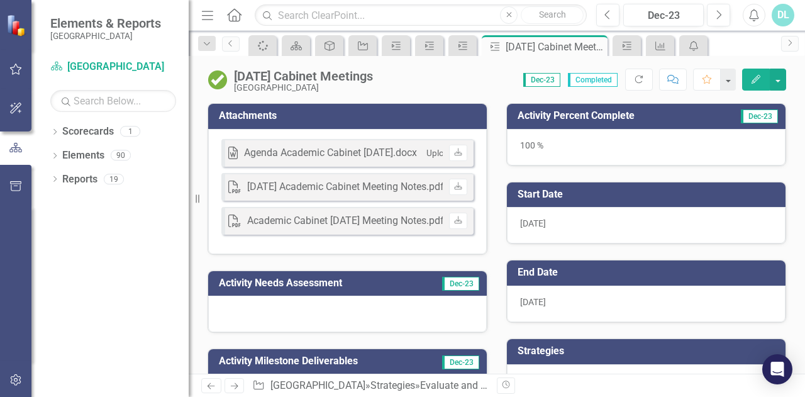
scroll to position [165, 0]
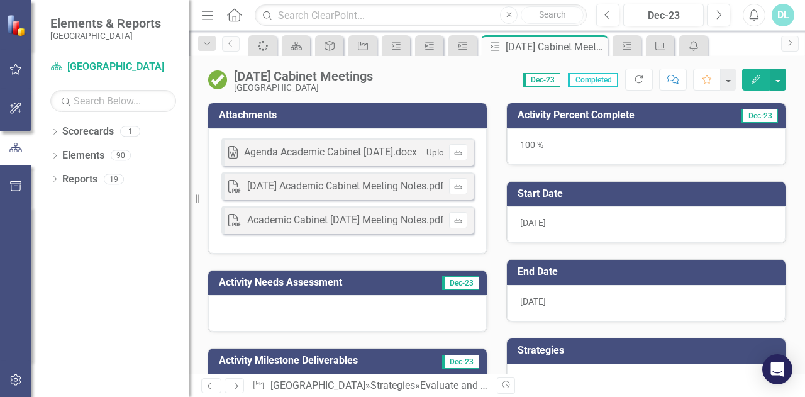
click at [374, 118] on h3 "Attachments" at bounding box center [350, 114] width 262 height 11
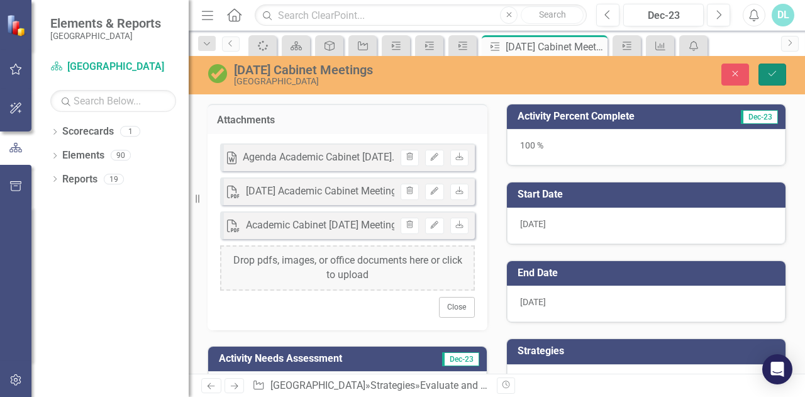
click at [771, 72] on icon "Save" at bounding box center [772, 73] width 11 height 9
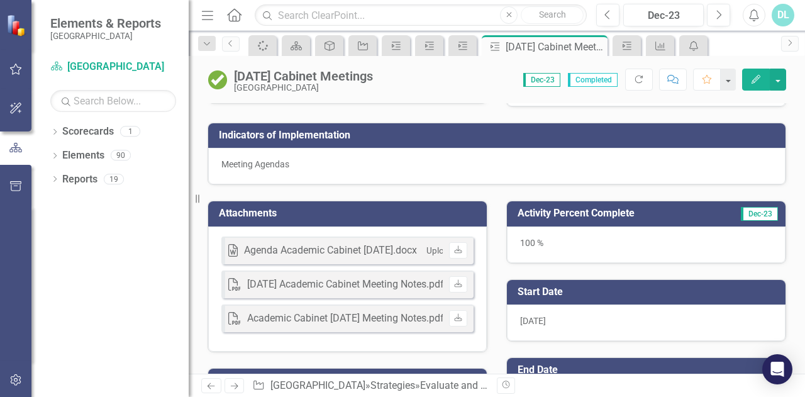
scroll to position [69, 0]
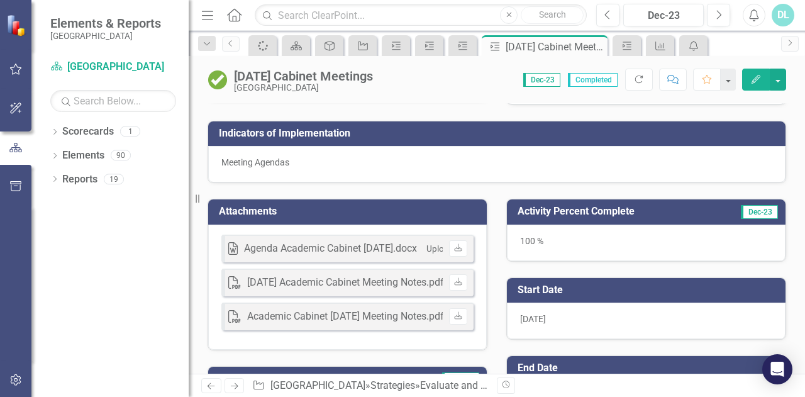
click at [328, 206] on h3 "Attachments" at bounding box center [350, 211] width 262 height 11
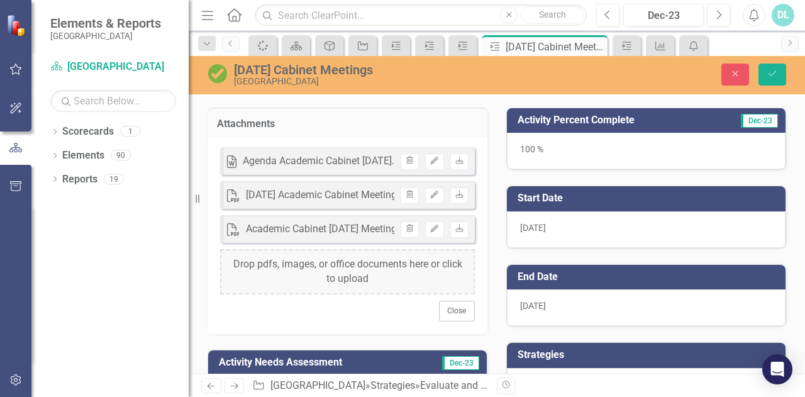
scroll to position [162, 0]
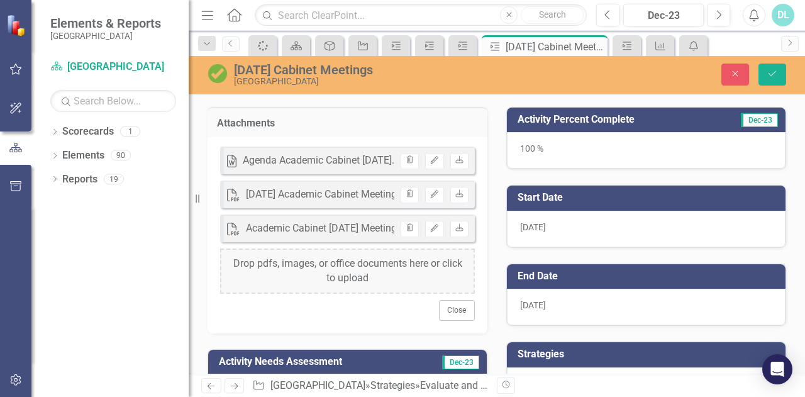
click at [365, 266] on div "Drop pdfs, images, or office documents here or click to upload" at bounding box center [347, 271] width 255 height 45
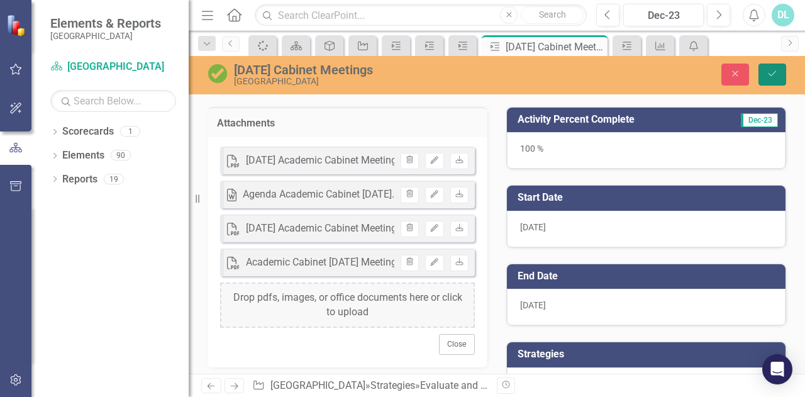
click at [775, 79] on button "Save" at bounding box center [773, 75] width 28 height 22
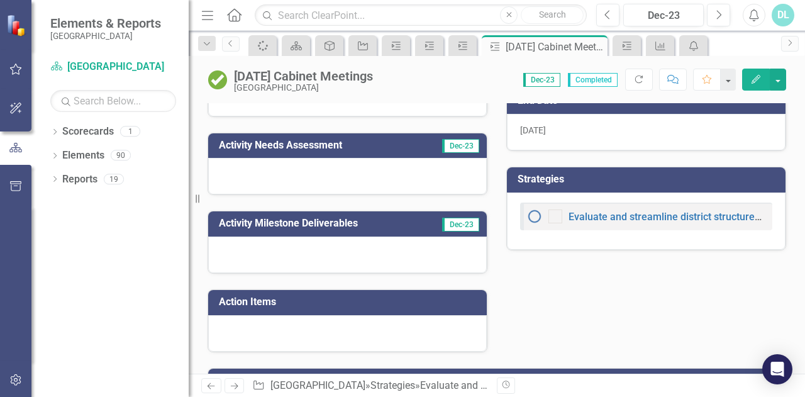
scroll to position [306, 0]
